Goal: Task Accomplishment & Management: Use online tool/utility

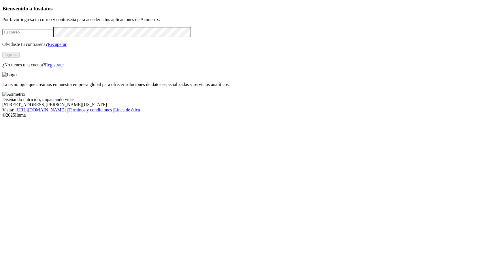
drag, startPoint x: 71, startPoint y: 72, endPoint x: 69, endPoint y: 75, distance: 3.1
click at [70, 37] on div at bounding box center [246, 32] width 488 height 10
click at [53, 35] on input "email" at bounding box center [27, 32] width 51 height 6
type input "[PERSON_NAME][EMAIL_ADDRESS][PERSON_NAME][DOMAIN_NAME]"
click at [103, 68] on div "Bienvenido a tus datos Por favor ingresa tu correo y contraseña para acceder a …" at bounding box center [246, 36] width 488 height 62
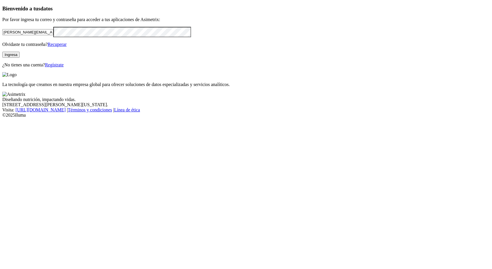
click at [20, 58] on button "Ingresa" at bounding box center [10, 55] width 17 height 6
